Goal: Transaction & Acquisition: Purchase product/service

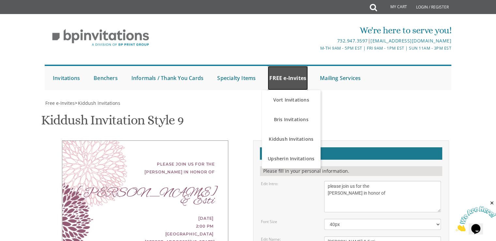
click at [287, 75] on link "FREE e-Invites" at bounding box center [288, 78] width 40 height 24
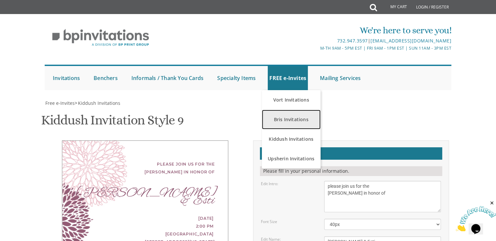
click at [302, 119] on link "Bris Invitations" at bounding box center [291, 120] width 59 height 20
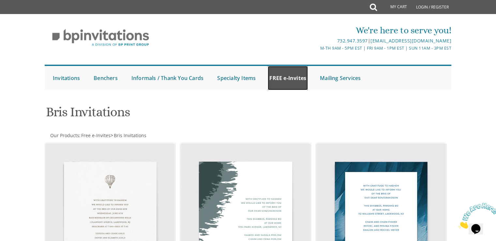
click at [291, 87] on link "FREE e-Invites" at bounding box center [288, 78] width 40 height 24
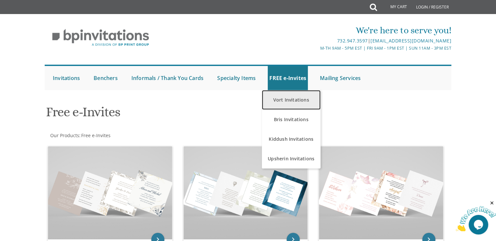
click at [289, 104] on link "Vort Invitations" at bounding box center [291, 100] width 59 height 20
click at [285, 97] on link "Vort Invitations" at bounding box center [291, 100] width 59 height 20
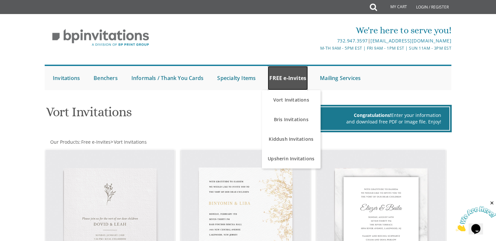
click at [293, 81] on link "FREE e-Invites" at bounding box center [288, 78] width 40 height 24
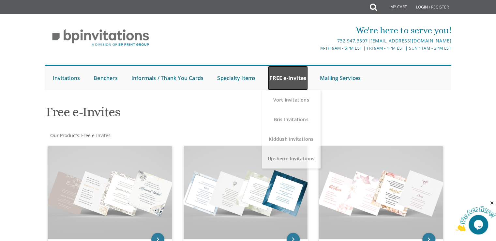
click at [287, 85] on link "FREE e-Invites" at bounding box center [288, 78] width 40 height 24
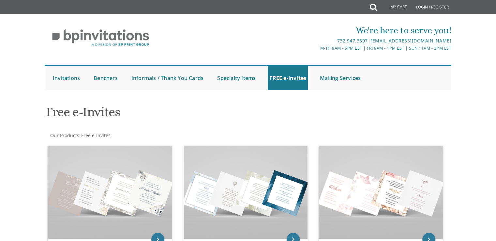
click at [297, 159] on img at bounding box center [246, 192] width 124 height 93
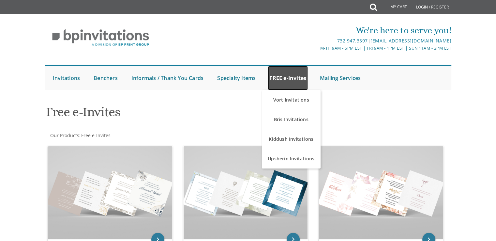
click at [291, 72] on link "FREE e-Invites" at bounding box center [288, 78] width 40 height 24
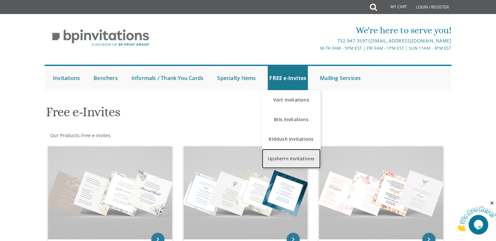
click at [296, 156] on link "Upsherin Invitations" at bounding box center [291, 159] width 59 height 20
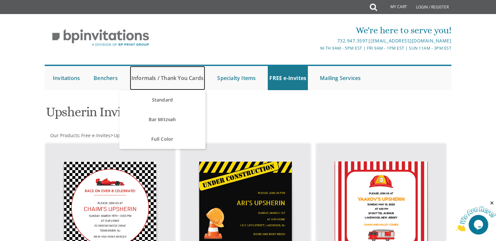
click at [177, 78] on link "Informals / Thank You Cards" at bounding box center [167, 78] width 75 height 24
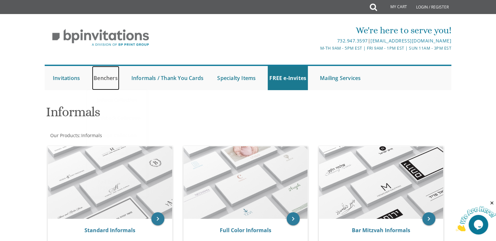
click at [99, 76] on link "Benchers" at bounding box center [105, 78] width 27 height 24
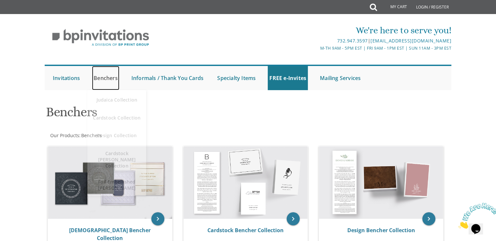
click at [103, 78] on link "Benchers" at bounding box center [105, 78] width 27 height 24
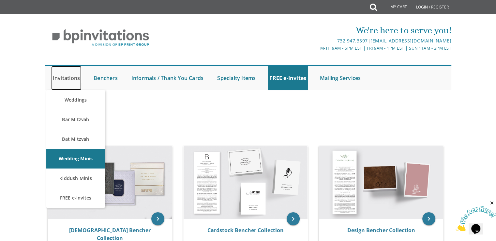
click at [70, 81] on link "Invitations" at bounding box center [66, 78] width 30 height 24
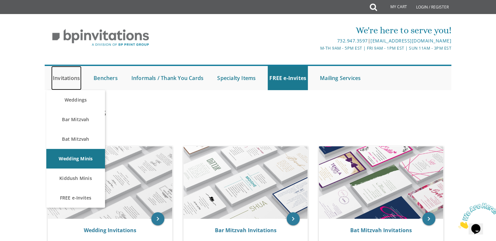
click at [71, 81] on link "Invitations" at bounding box center [66, 78] width 30 height 24
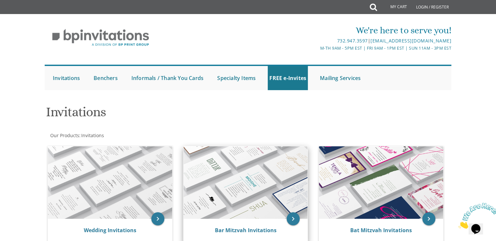
scroll to position [33, 0]
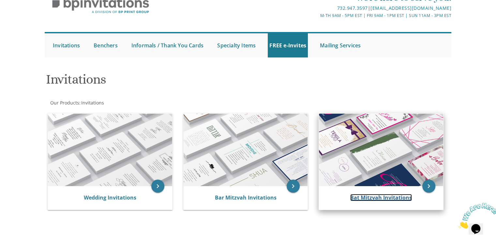
click at [370, 195] on link "Bat Mitzvah Invitations" at bounding box center [381, 197] width 62 height 7
click at [372, 198] on link "Bat Mitzvah Invitations" at bounding box center [381, 197] width 62 height 7
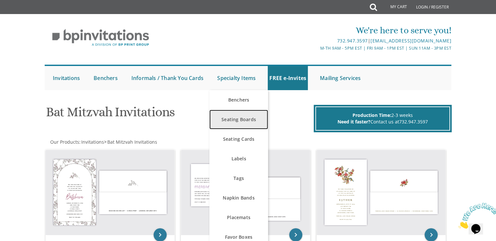
click at [240, 122] on link "Seating Boards" at bounding box center [238, 120] width 59 height 20
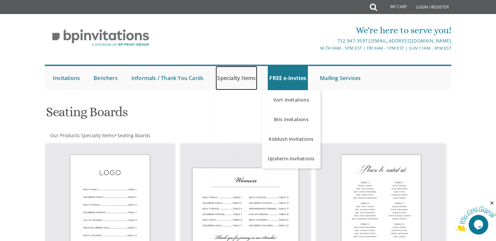
click at [247, 77] on link "Specialty Items" at bounding box center [237, 78] width 42 height 24
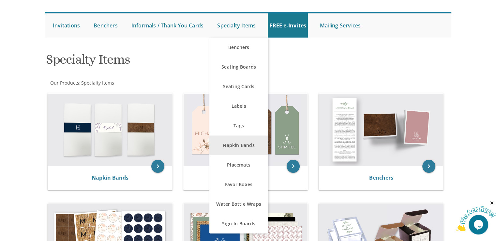
scroll to position [65, 0]
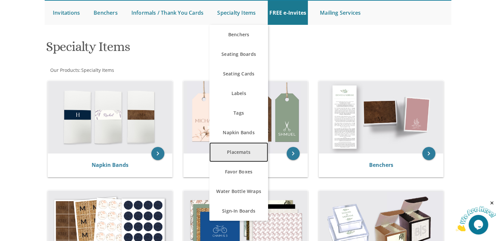
click at [240, 151] on link "Placemats" at bounding box center [238, 152] width 59 height 20
click at [246, 150] on link "Placemats" at bounding box center [238, 152] width 59 height 20
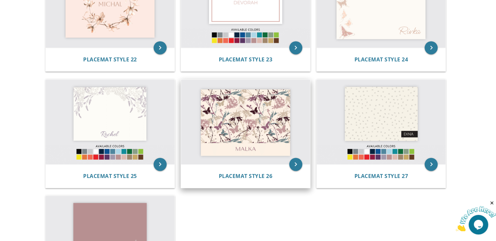
scroll to position [1011, 0]
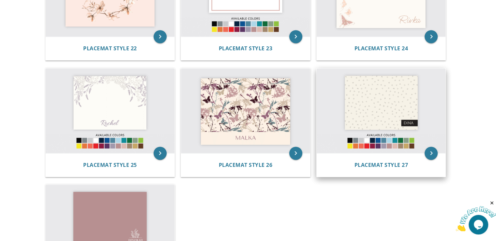
click at [368, 146] on img at bounding box center [381, 110] width 129 height 85
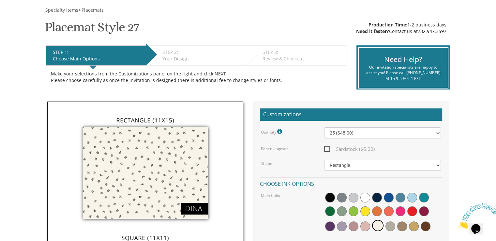
scroll to position [98, 0]
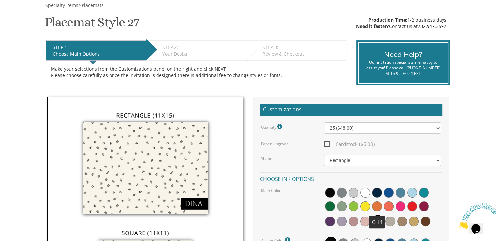
click at [376, 205] on span at bounding box center [377, 206] width 10 height 10
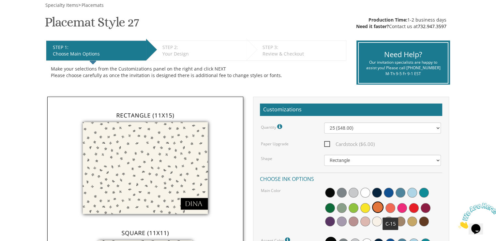
click at [391, 207] on span at bounding box center [390, 208] width 10 height 10
click at [400, 206] on span at bounding box center [402, 208] width 10 height 10
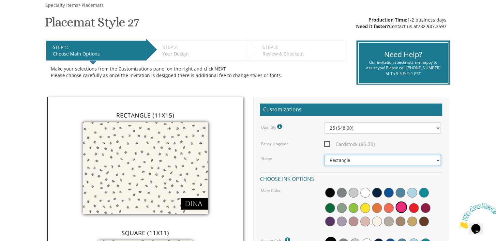
click at [352, 159] on select "Square Rectangle" at bounding box center [382, 160] width 117 height 11
select select "url("/store/pc/invitations/parts/11x11.jpg")"
click at [324, 155] on select "Square Rectangle" at bounding box center [382, 160] width 117 height 11
click at [378, 134] on div "Quantity Please note: Quantities may be modified after order completion. For we…" at bounding box center [351, 199] width 182 height 155
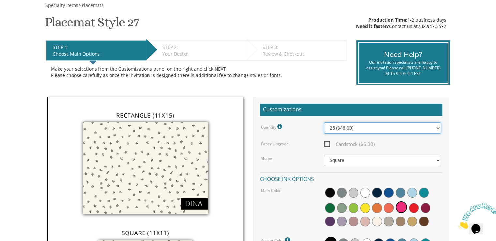
click at [438, 129] on select "25 ($48.00) 30 ($53.00) 35 ($58.00) 40 ($63.00) 45 ($68.00) 50 ($73.00) 55 ($78…" at bounding box center [382, 127] width 117 height 11
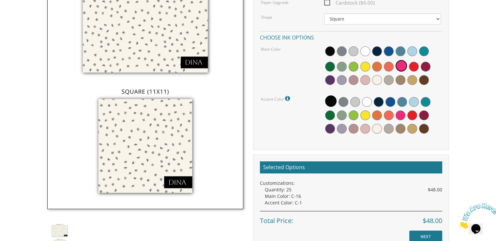
scroll to position [228, 0]
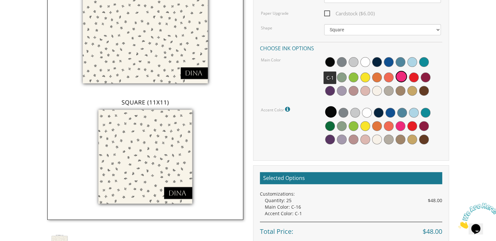
click at [331, 59] on span at bounding box center [330, 62] width 10 height 10
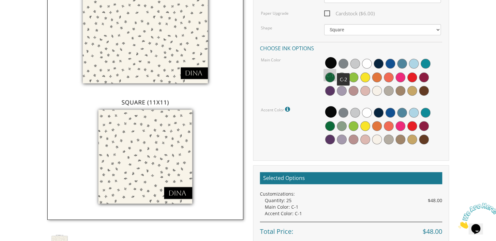
click at [339, 63] on span at bounding box center [343, 64] width 10 height 10
drag, startPoint x: 357, startPoint y: 76, endPoint x: 355, endPoint y: 71, distance: 5.5
click at [356, 76] on span at bounding box center [354, 77] width 10 height 10
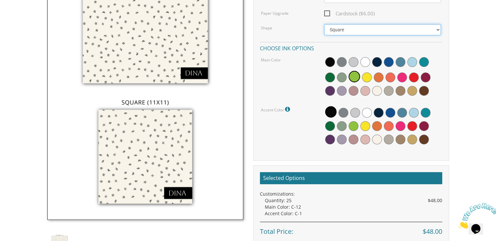
click at [347, 29] on select "Square Rectangle" at bounding box center [382, 29] width 117 height 11
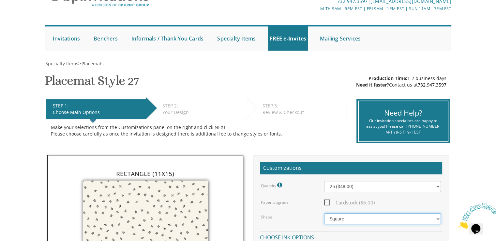
scroll to position [33, 0]
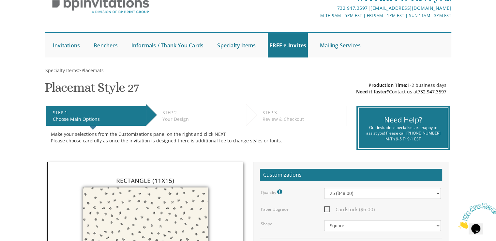
click at [327, 208] on span "Cardstock ($6.00)" at bounding box center [349, 209] width 51 height 8
click at [327, 208] on input "Cardstock ($6.00)" at bounding box center [326, 208] width 4 height 4
click at [327, 209] on span "Cardstock ($6.00)" at bounding box center [349, 209] width 51 height 8
click at [327, 209] on input "Cardstock ($6.00)" at bounding box center [326, 208] width 4 height 4
click at [327, 209] on span "Cardstock ($6.00)" at bounding box center [349, 209] width 51 height 8
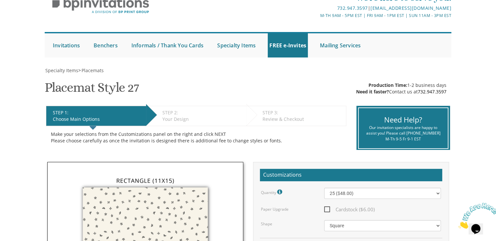
click at [327, 209] on input "Cardstock ($6.00)" at bounding box center [326, 208] width 4 height 4
click at [327, 209] on span "Cardstock ($6.00)" at bounding box center [349, 209] width 51 height 8
click at [327, 209] on input "Cardstock ($6.00)" at bounding box center [326, 208] width 4 height 4
click at [327, 209] on span "Cardstock ($6.00)" at bounding box center [349, 209] width 51 height 8
click at [327, 209] on input "Cardstock ($6.00)" at bounding box center [326, 208] width 4 height 4
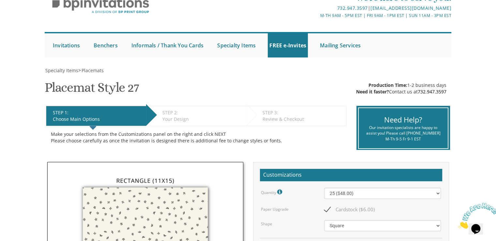
click at [327, 209] on span "Cardstock ($6.00)" at bounding box center [349, 209] width 51 height 8
click at [327, 209] on input "Cardstock ($6.00)" at bounding box center [326, 208] width 4 height 4
click at [327, 209] on span "Cardstock ($6.00)" at bounding box center [349, 209] width 51 height 8
click at [327, 209] on input "Cardstock ($6.00)" at bounding box center [326, 208] width 4 height 4
checkbox input "true"
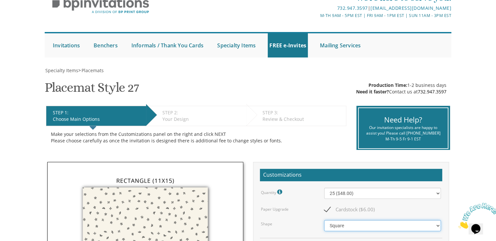
click at [337, 221] on select "Square Rectangle" at bounding box center [382, 225] width 117 height 11
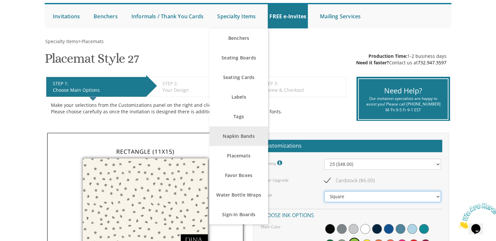
scroll to position [65, 0]
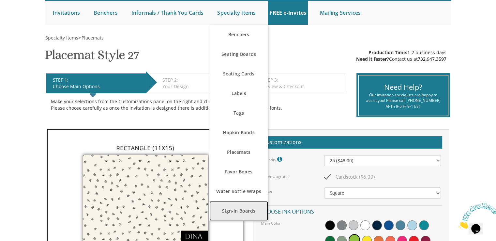
click at [242, 208] on link "Sign-In Boards" at bounding box center [238, 211] width 59 height 20
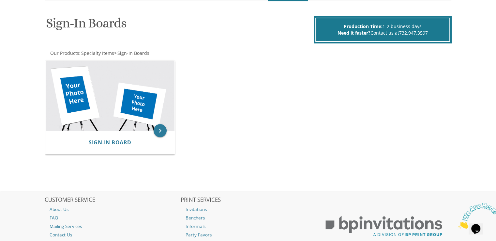
scroll to position [108, 0]
